Goal: Task Accomplishment & Management: Use online tool/utility

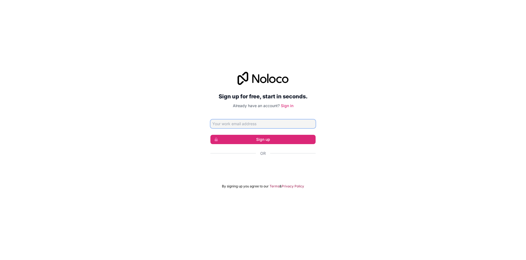
type input "[PERSON_NAME][EMAIL_ADDRESS][PERSON_NAME][DOMAIN_NAME]"
click at [283, 106] on link "Sign in" at bounding box center [287, 105] width 13 height 5
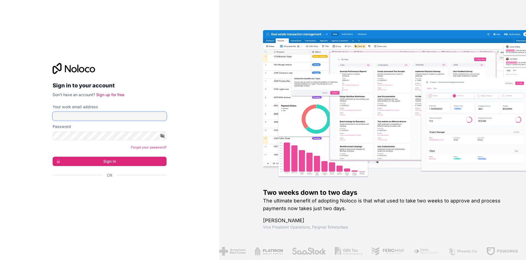
click at [70, 114] on input "Your work email address" at bounding box center [110, 116] width 114 height 9
type input "[PERSON_NAME][EMAIL_ADDRESS][PERSON_NAME][DOMAIN_NAME]"
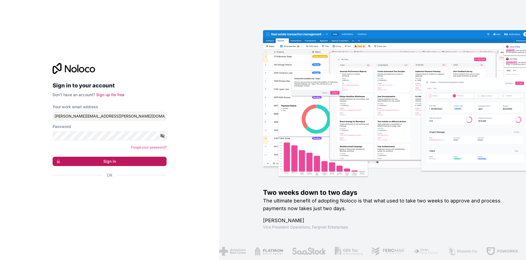
click at [111, 162] on button "Sign in" at bounding box center [110, 161] width 114 height 9
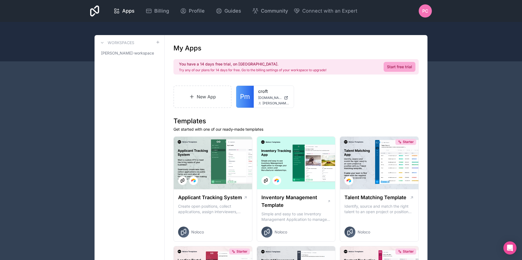
drag, startPoint x: 392, startPoint y: 68, endPoint x: 398, endPoint y: 67, distance: 6.7
click at [392, 68] on link "Start free trial" at bounding box center [400, 67] width 32 height 10
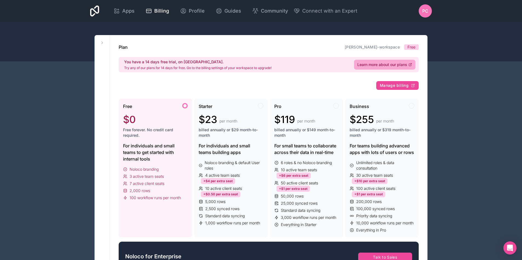
click at [151, 139] on div "Free $0 Free forever. No credit card required." at bounding box center [155, 122] width 65 height 39
click at [133, 10] on span "Apps" at bounding box center [128, 11] width 12 height 8
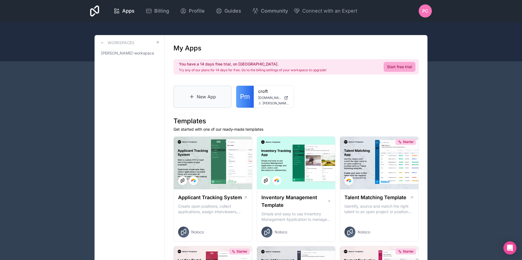
click at [204, 95] on link "New App" at bounding box center [202, 96] width 58 height 22
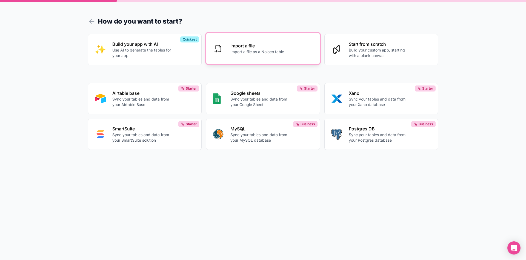
click at [240, 50] on p "Import a file as a Noloco table" at bounding box center [257, 51] width 54 height 5
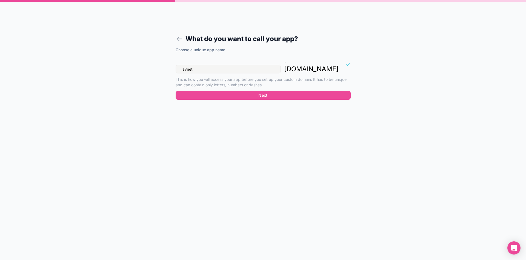
drag, startPoint x: 200, startPoint y: 60, endPoint x: 181, endPoint y: 61, distance: 19.2
click at [181, 65] on input "avnet" at bounding box center [228, 69] width 105 height 9
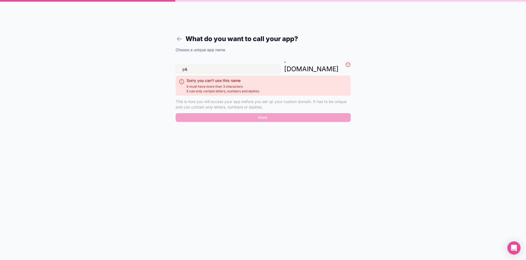
type input "p"
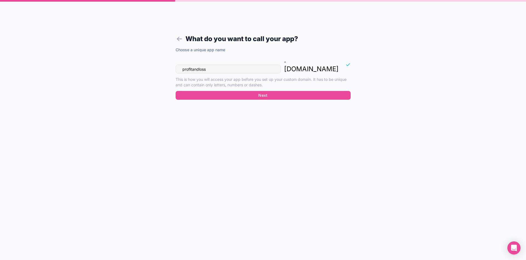
click at [193, 65] on input "profitandloss" at bounding box center [228, 69] width 105 height 9
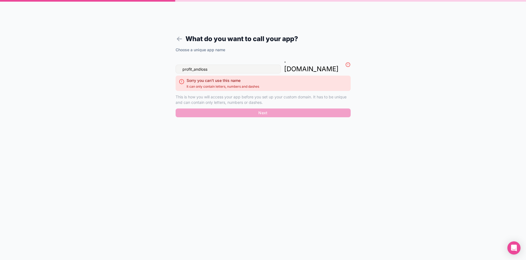
click at [201, 65] on input "profit_andloss" at bounding box center [228, 69] width 105 height 9
click at [220, 115] on form "What do you want to call your app? Choose a unique app name profit_andl_oss . […" at bounding box center [263, 136] width 210 height 247
click at [203, 65] on input "profit_andl_oss" at bounding box center [228, 69] width 105 height 9
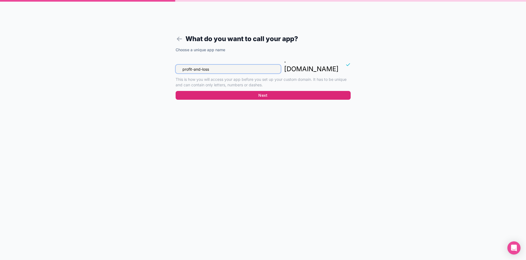
type input "profit-and-loss"
click at [258, 91] on button "Next" at bounding box center [263, 95] width 175 height 9
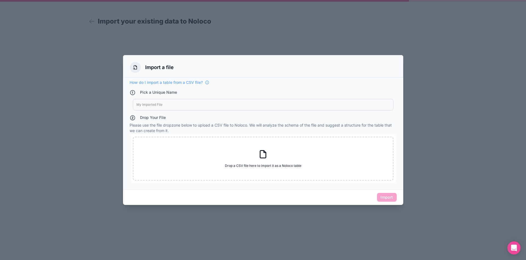
click at [145, 103] on div at bounding box center [262, 104] width 253 height 4
click at [263, 155] on icon at bounding box center [263, 154] width 10 height 10
type input "C:\fakepath\Opportunities-Master Grid.csv"
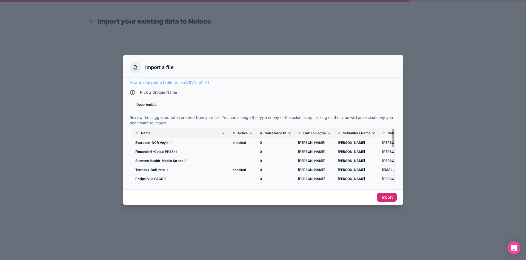
click at [386, 198] on button "Import" at bounding box center [386, 197] width 19 height 9
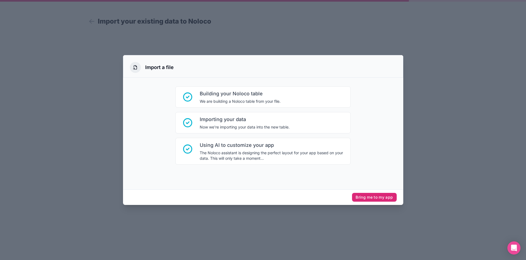
click at [373, 198] on button "Bring me to my app" at bounding box center [374, 197] width 44 height 9
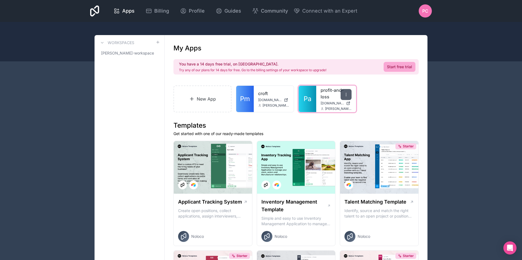
click at [347, 94] on icon at bounding box center [346, 94] width 4 height 4
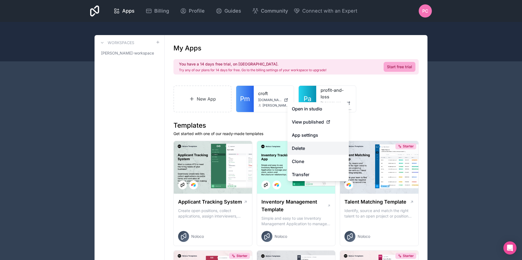
click at [300, 146] on button "Delete" at bounding box center [317, 148] width 61 height 13
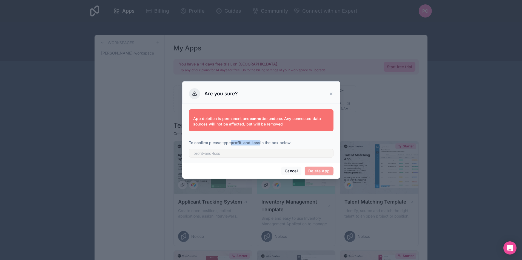
drag, startPoint x: 260, startPoint y: 142, endPoint x: 233, endPoint y: 143, distance: 27.7
click at [233, 143] on p "To confirm please type profit-and-loss in the box below" at bounding box center [261, 142] width 145 height 5
copy strong "profit-and-loss"
click at [194, 152] on input "text" at bounding box center [261, 153] width 145 height 9
paste input "profit-and-loss"
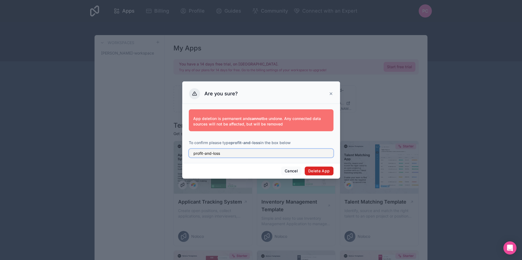
type input "profit-and-loss"
click at [317, 170] on button "Delete App" at bounding box center [319, 171] width 29 height 9
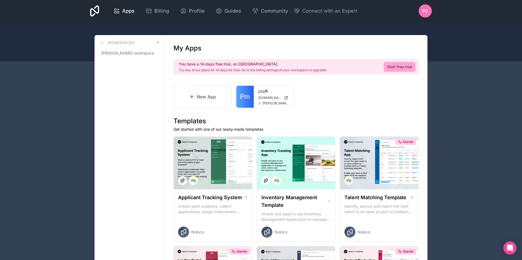
click at [429, 10] on div "PC" at bounding box center [425, 10] width 13 height 13
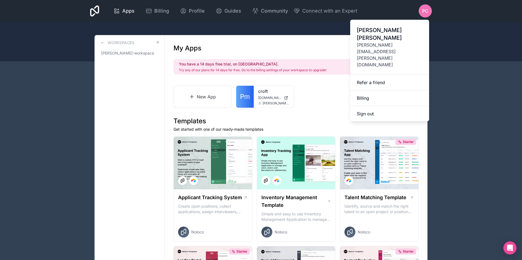
click at [124, 12] on span "Apps" at bounding box center [128, 11] width 12 height 8
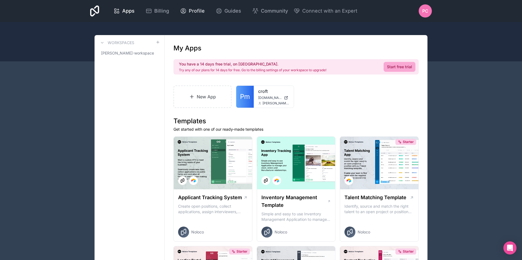
click at [189, 11] on span "Profile" at bounding box center [197, 11] width 16 height 8
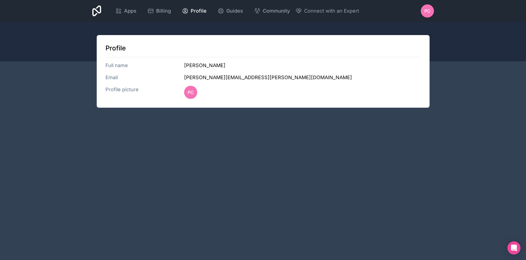
click at [11, 8] on div "Apps Billing Profile Guides Community Connect with an Expert PC Billing Profile…" at bounding box center [263, 11] width 526 height 22
click at [430, 11] on div "PC" at bounding box center [427, 10] width 13 height 13
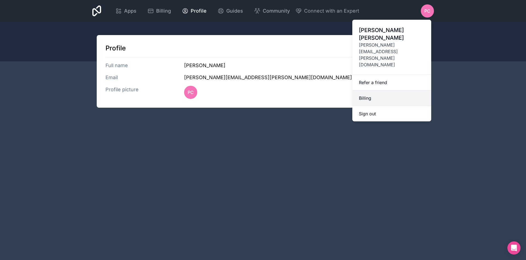
click at [369, 90] on link "Billing" at bounding box center [391, 98] width 79 height 16
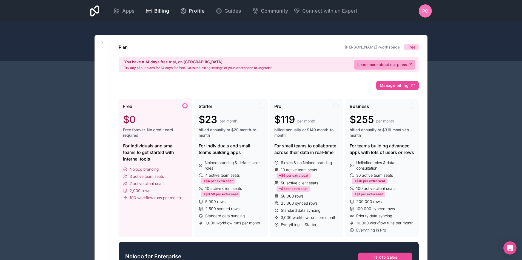
click at [186, 8] on div "Profile" at bounding box center [192, 11] width 25 height 8
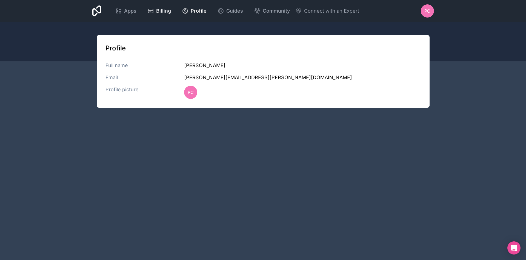
click at [160, 8] on span "Billing" at bounding box center [163, 11] width 15 height 8
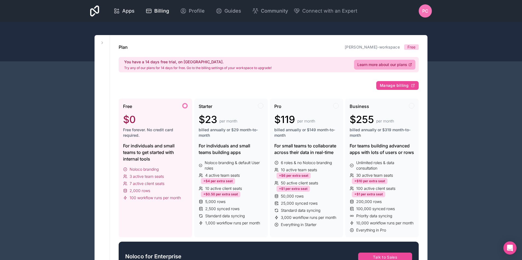
click at [119, 9] on icon at bounding box center [116, 11] width 7 height 7
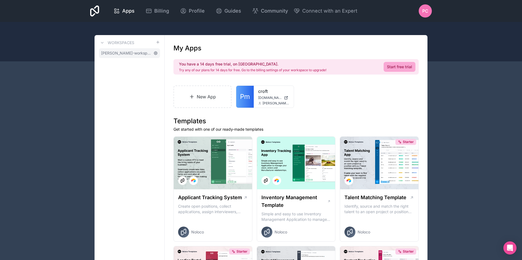
click at [155, 53] on icon at bounding box center [155, 53] width 4 height 4
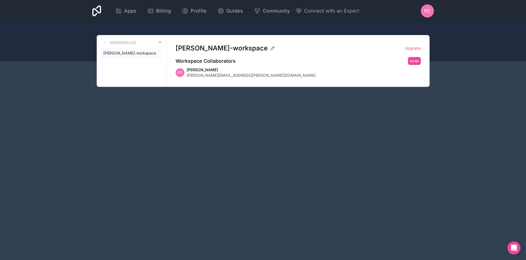
click at [95, 13] on icon at bounding box center [96, 10] width 9 height 11
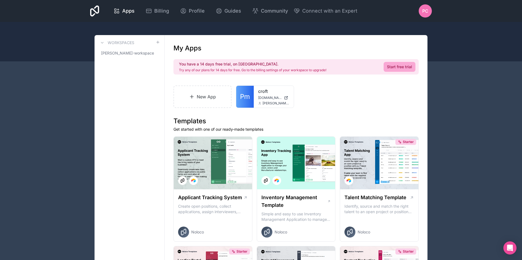
click at [426, 11] on span "PC" at bounding box center [425, 11] width 6 height 7
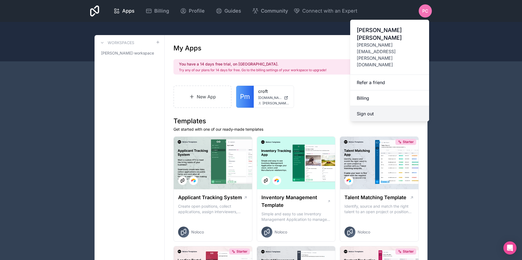
click at [366, 106] on button "Sign out" at bounding box center [389, 113] width 79 height 15
